Goal: Book appointment/travel/reservation

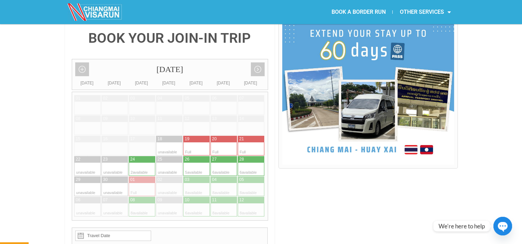
scroll to position [174, 0]
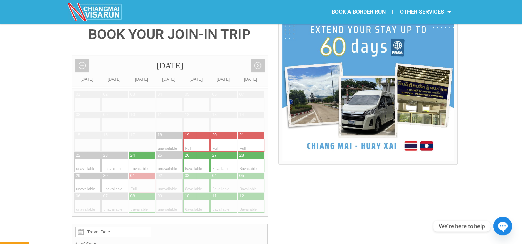
click at [141, 159] on div at bounding box center [135, 165] width 13 height 13
type input "[DATE]"
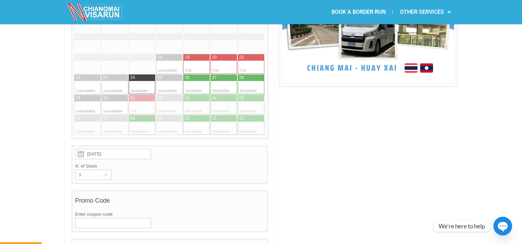
scroll to position [311, 0]
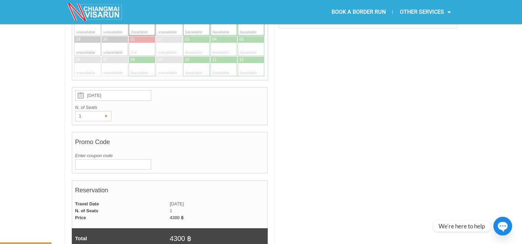
click at [107, 112] on div "▾" at bounding box center [107, 117] width 10 height 10
click at [90, 136] on li "2" at bounding box center [92, 141] width 33 height 10
radio input "true"
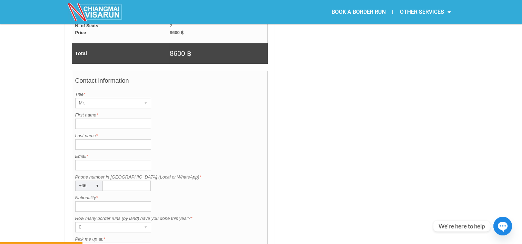
scroll to position [500, 0]
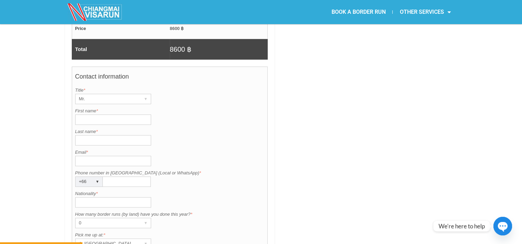
click at [124, 115] on input "First name *" at bounding box center [113, 120] width 76 height 10
type input "Loke"
click at [99, 135] on input "Last name *" at bounding box center [113, 140] width 76 height 10
type input "S"
click at [109, 115] on input "Loke" at bounding box center [113, 120] width 76 height 10
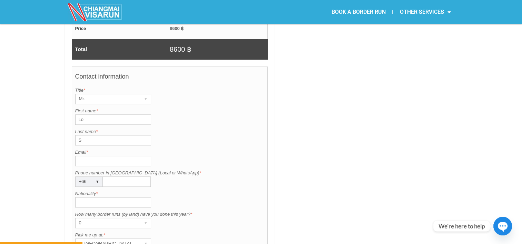
type input "L"
type input "[PERSON_NAME]"
click at [92, 135] on input "S" at bounding box center [113, 140] width 76 height 10
type input "Loke"
click at [98, 197] on input "Nationality *" at bounding box center [113, 202] width 76 height 10
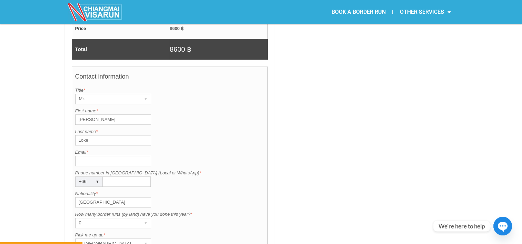
type input "[GEOGRAPHIC_DATA]"
click at [122, 156] on input "Email *" at bounding box center [113, 161] width 76 height 10
type input "[EMAIL_ADDRESS][DOMAIN_NAME]"
click at [119, 177] on input "Phone number in [GEOGRAPHIC_DATA] (Local or WhatsApp) *" at bounding box center [127, 182] width 48 height 10
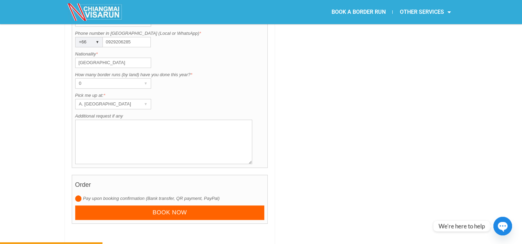
scroll to position [644, 0]
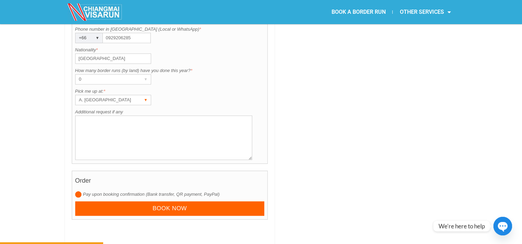
type input "0929206285"
click at [136, 95] on div "A. [GEOGRAPHIC_DATA]" at bounding box center [107, 100] width 62 height 10
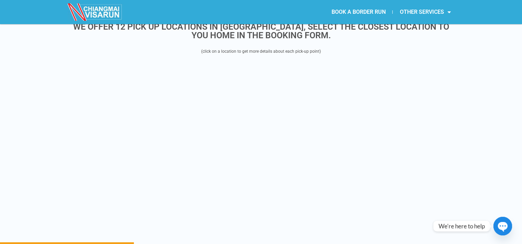
scroll to position [681, 0]
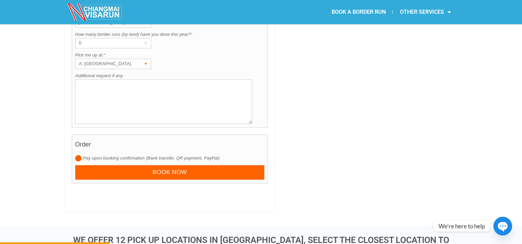
drag, startPoint x: 527, startPoint y: 45, endPoint x: 115, endPoint y: 46, distance: 412.6
click at [115, 59] on div "A. [GEOGRAPHIC_DATA]" at bounding box center [107, 64] width 62 height 10
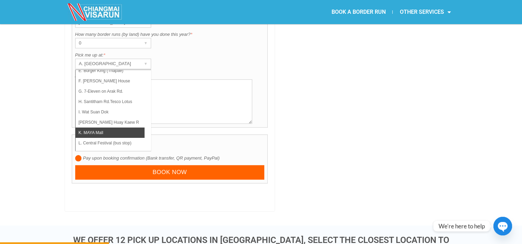
click at [133, 128] on li "K. MAYA Mall" at bounding box center [110, 133] width 69 height 10
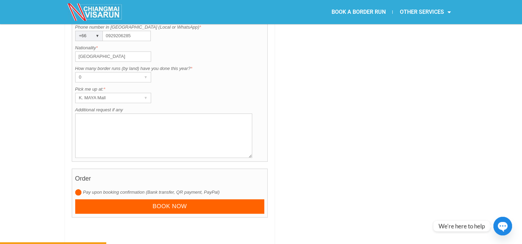
scroll to position [664, 0]
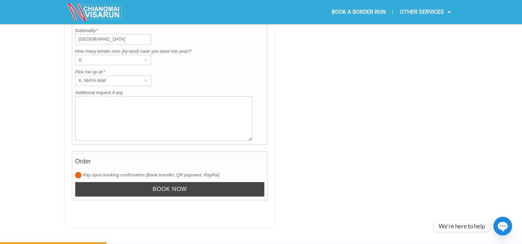
click at [177, 182] on input "Book now" at bounding box center [170, 189] width 190 height 15
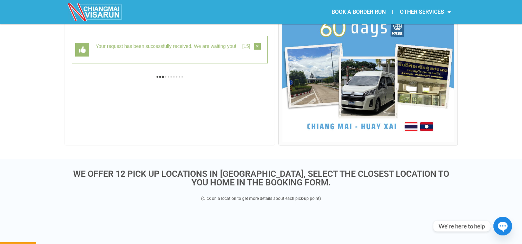
scroll to position [178, 0]
